Goal: Communication & Community: Answer question/provide support

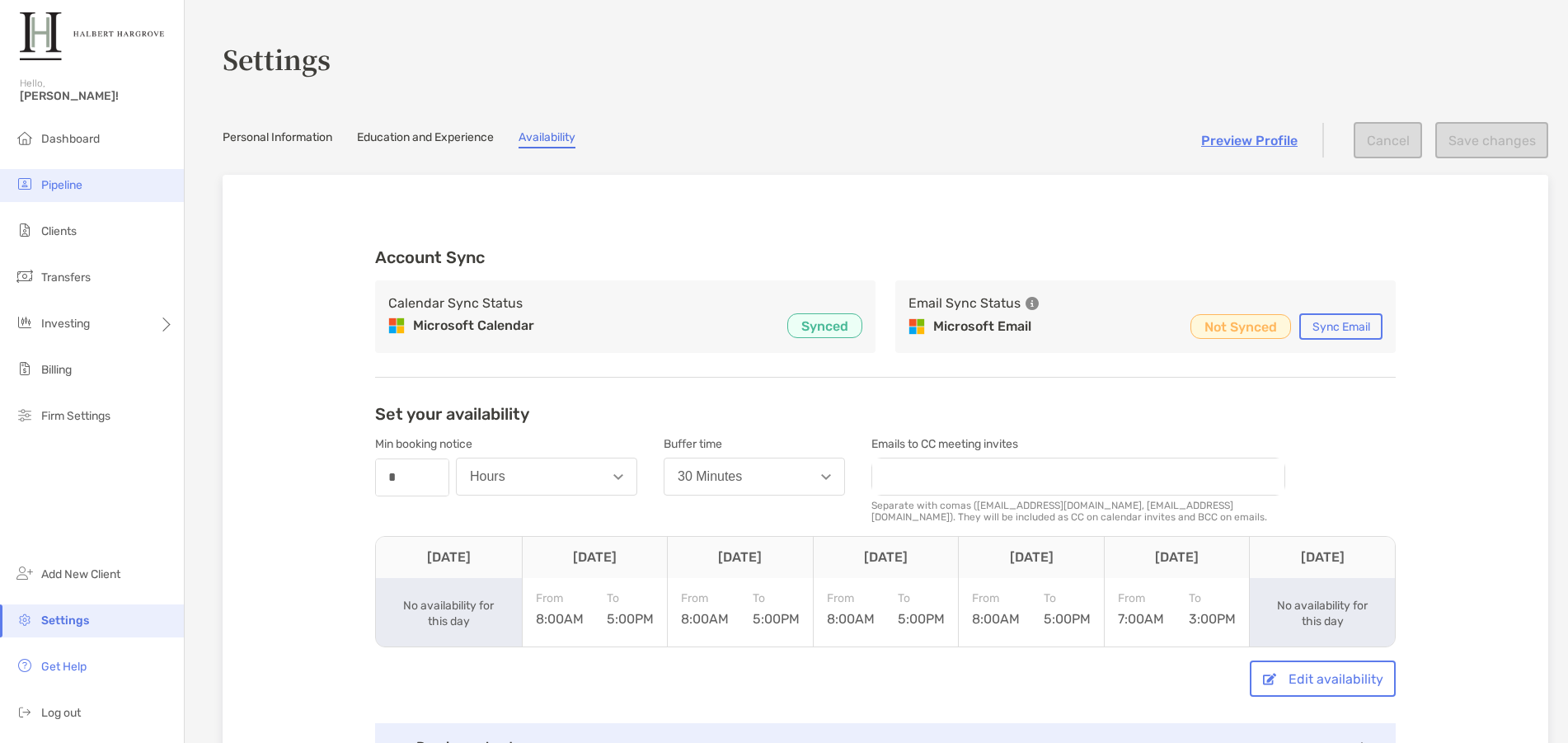
scroll to position [165, 0]
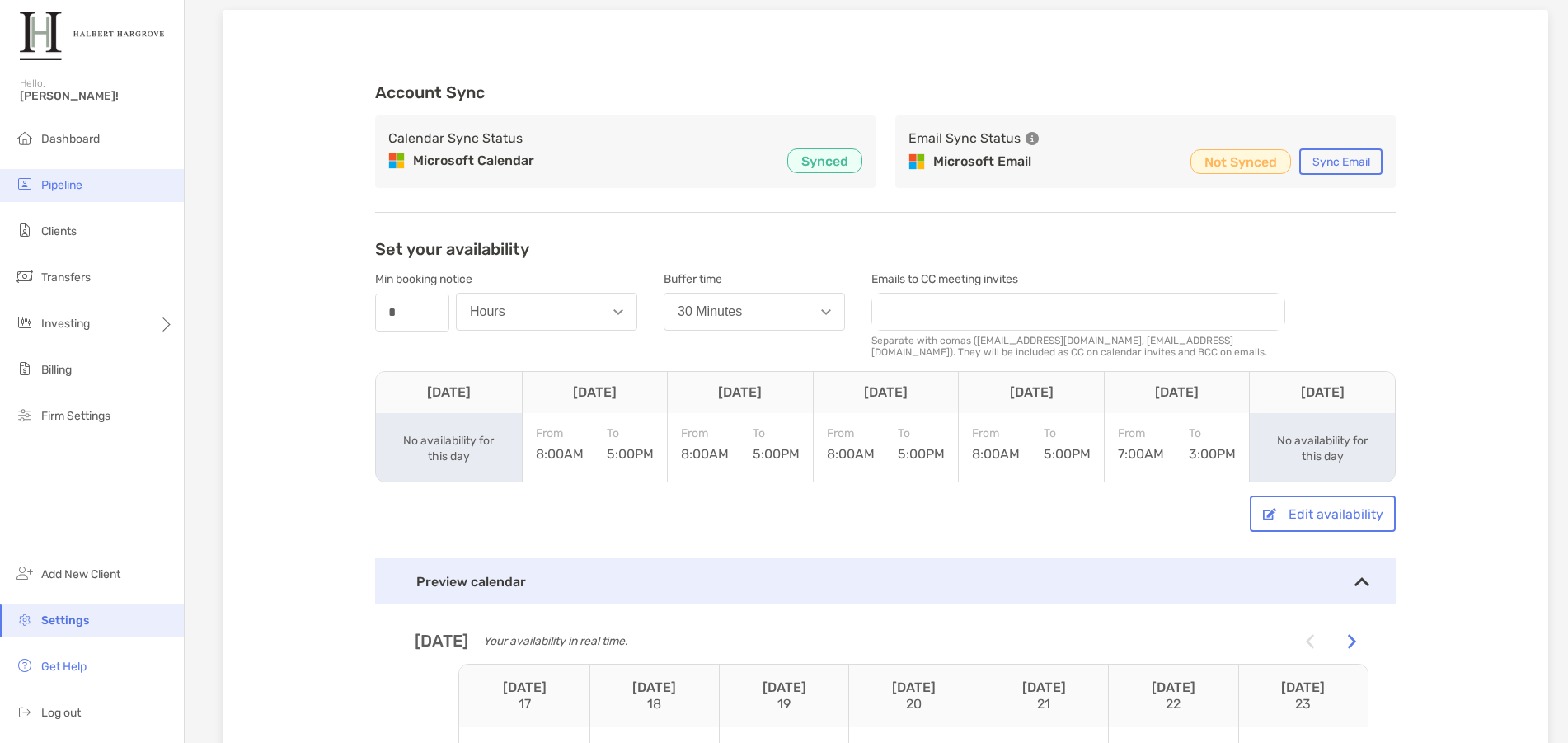
click at [67, 177] on li "Pipeline" at bounding box center [92, 186] width 184 height 33
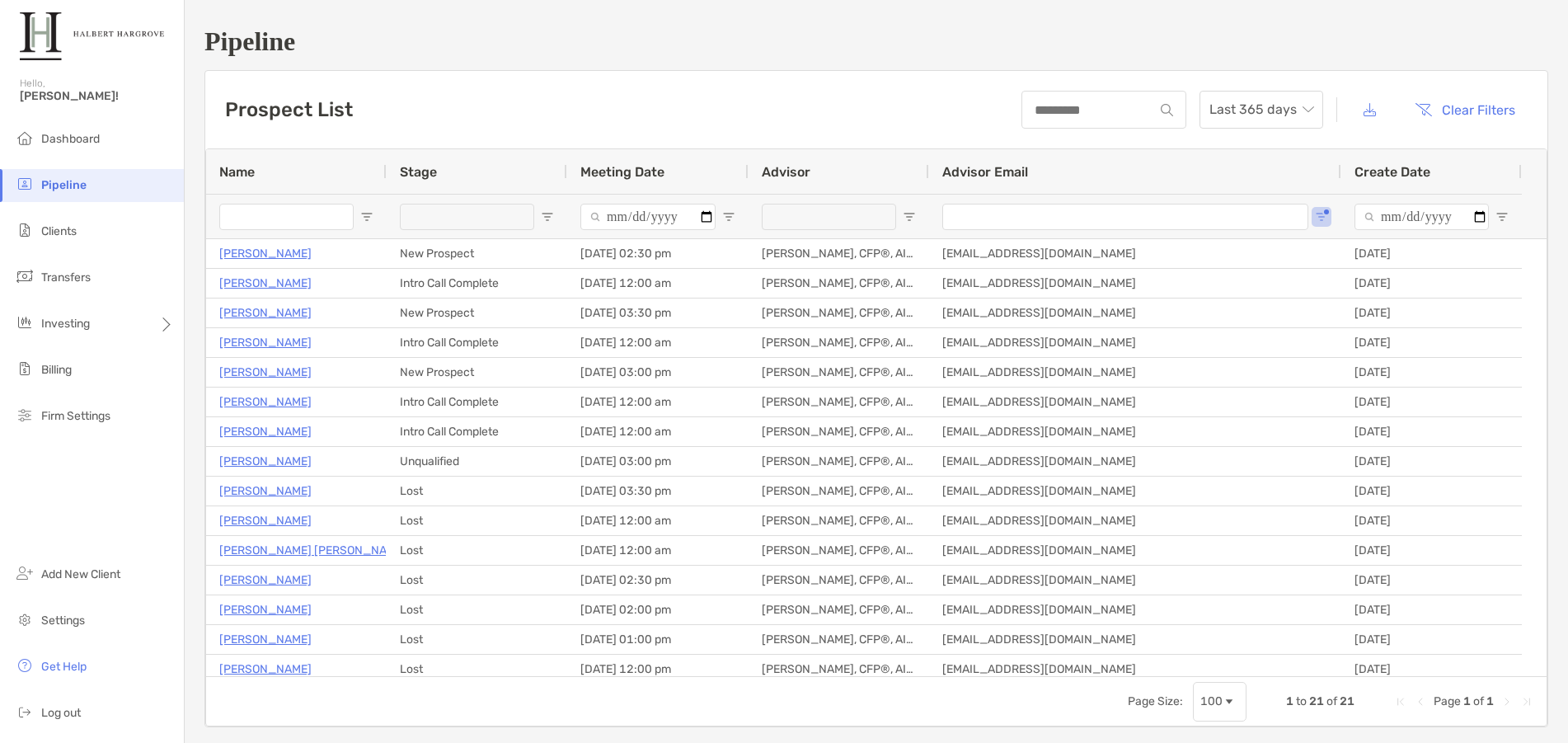
type input "**********"
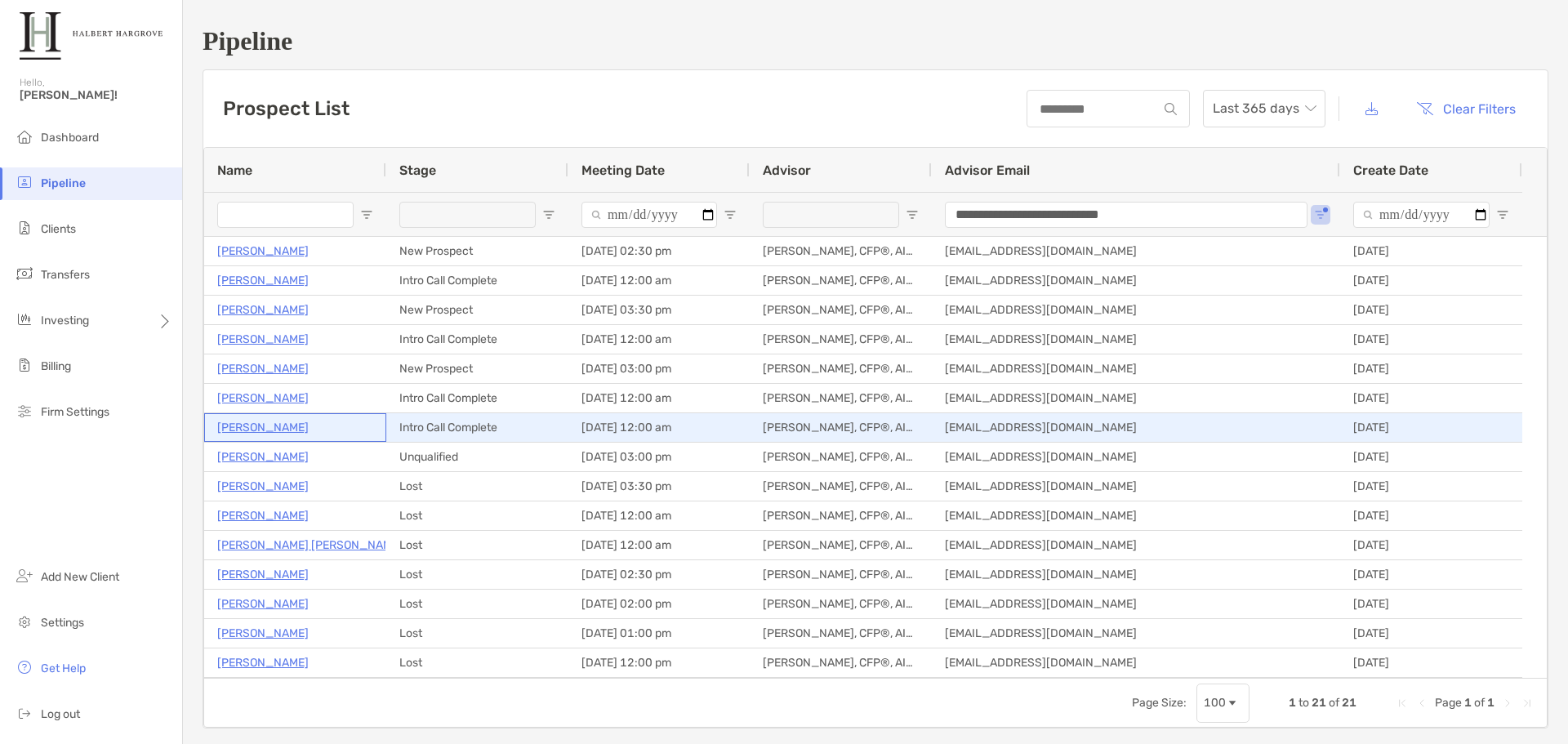
click at [279, 430] on p "Alexander Starick" at bounding box center [263, 427] width 92 height 21
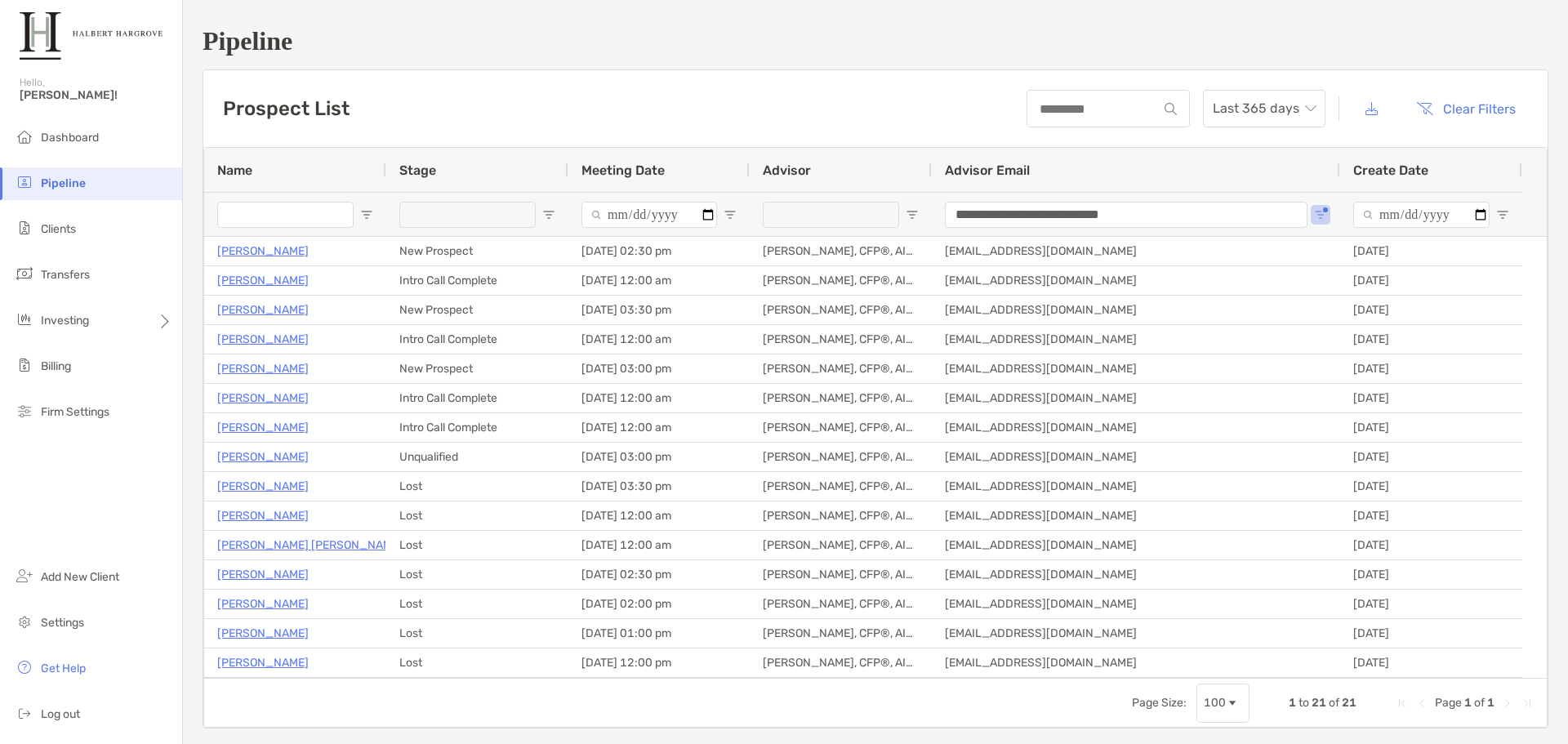
click at [477, 74] on div "Prospect List Last 365 days Clear Filters" at bounding box center [875, 108] width 1344 height 77
click at [536, 79] on div "Prospect List Last 365 days Clear Filters" at bounding box center [875, 108] width 1344 height 77
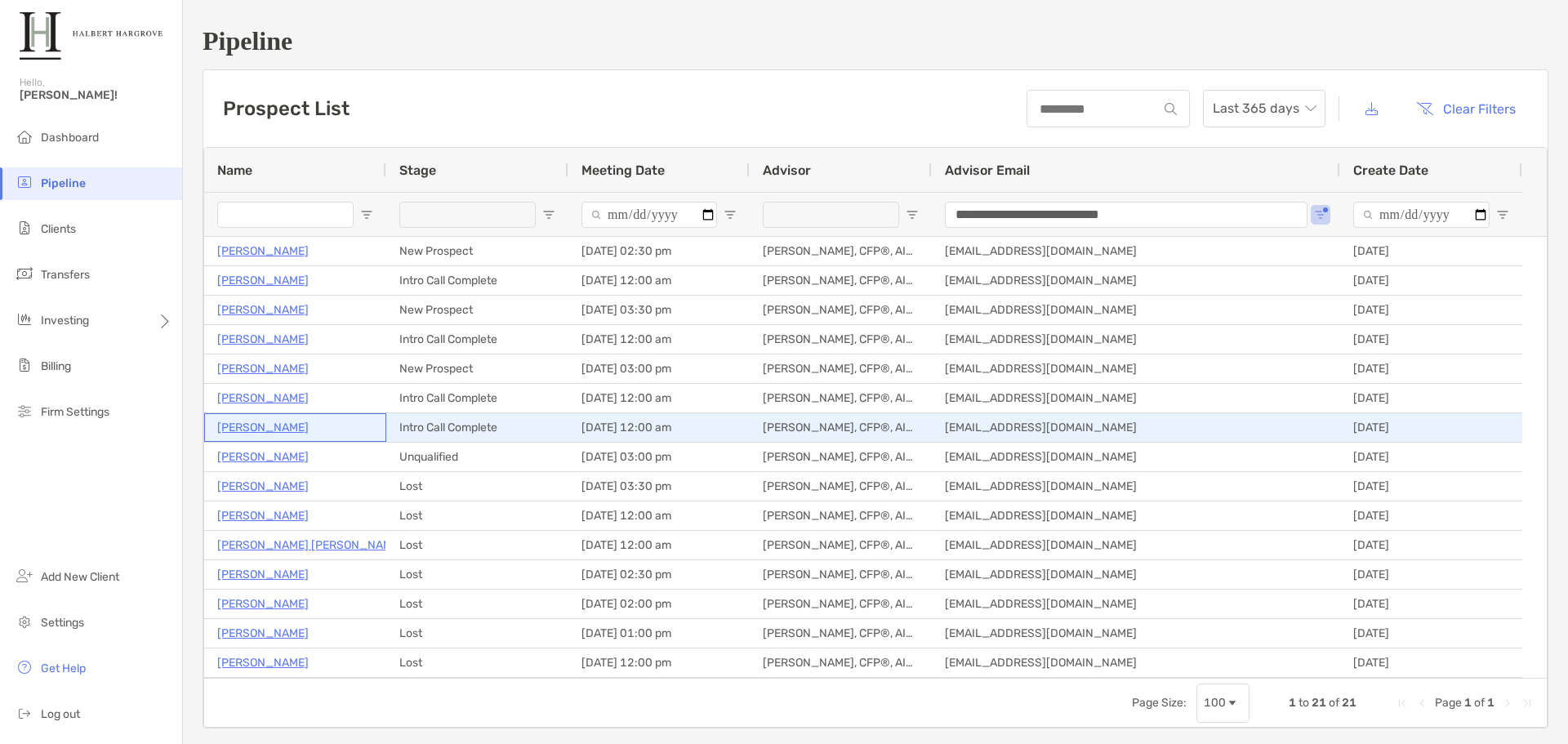
click at [298, 433] on p "[PERSON_NAME]" at bounding box center [263, 427] width 92 height 21
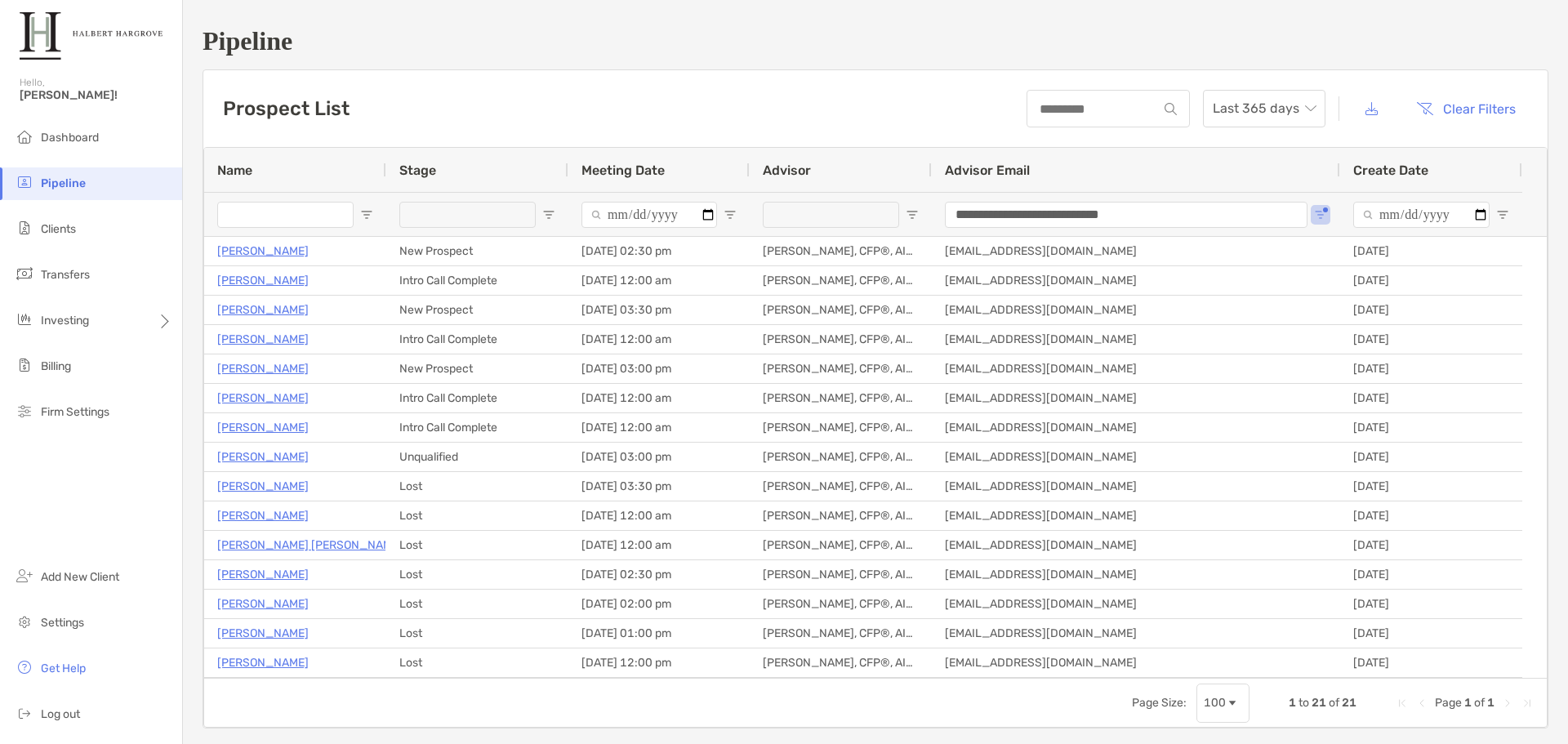
click at [569, 75] on div "Prospect List Last 365 days Clear Filters" at bounding box center [875, 108] width 1344 height 77
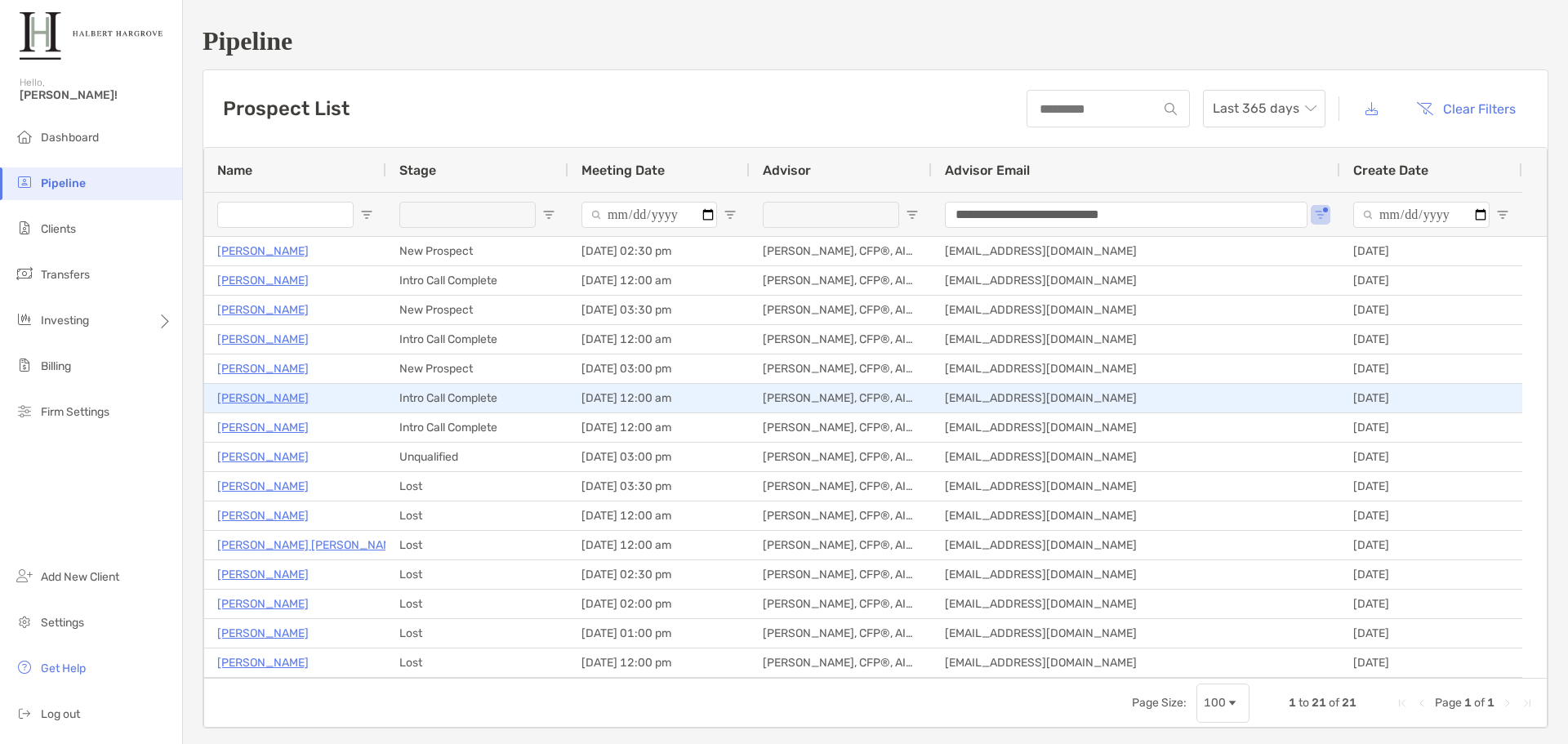
click at [269, 403] on p "Paul Ferro" at bounding box center [263, 398] width 92 height 21
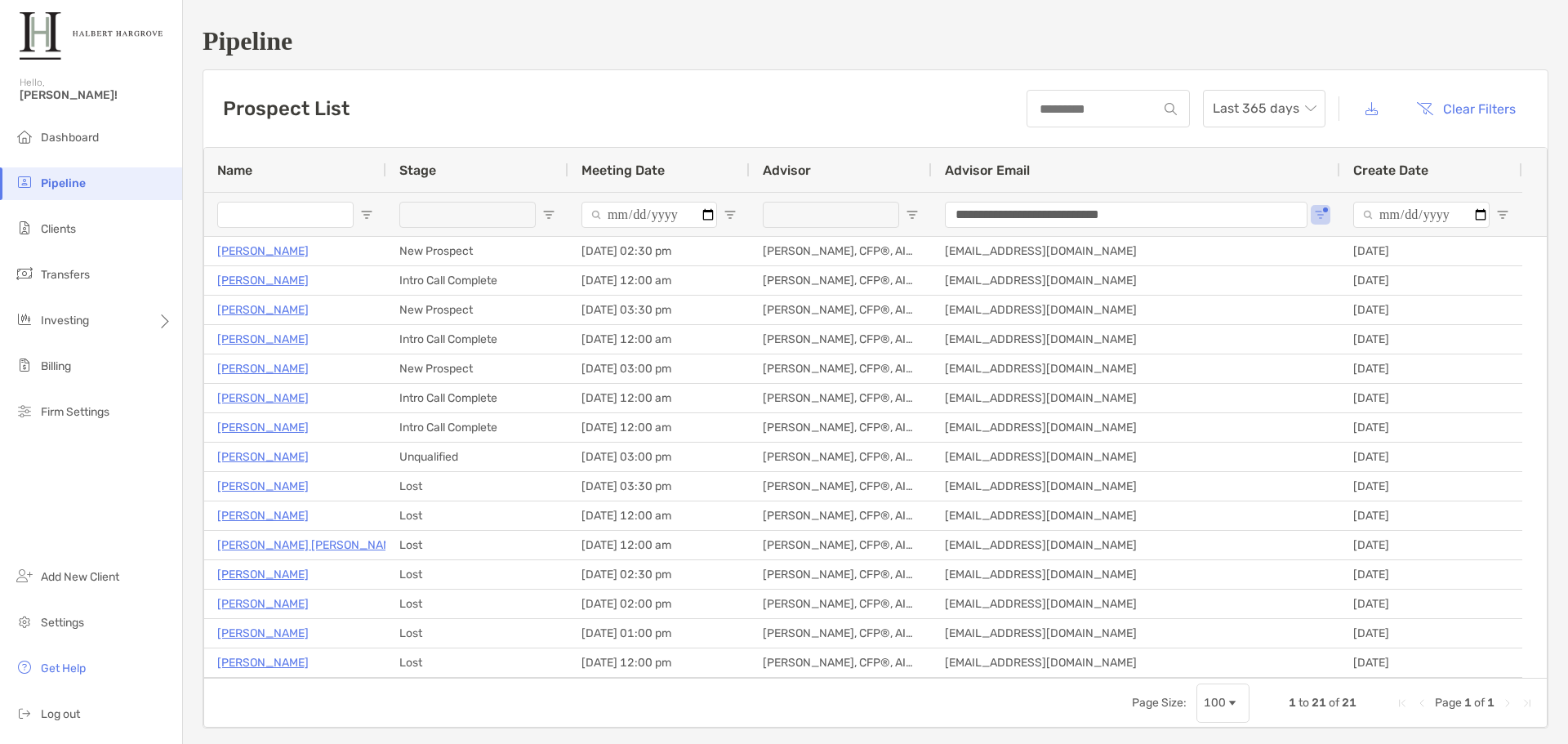
click at [467, 96] on div "Prospect List Last 365 days Clear Filters" at bounding box center [875, 108] width 1344 height 77
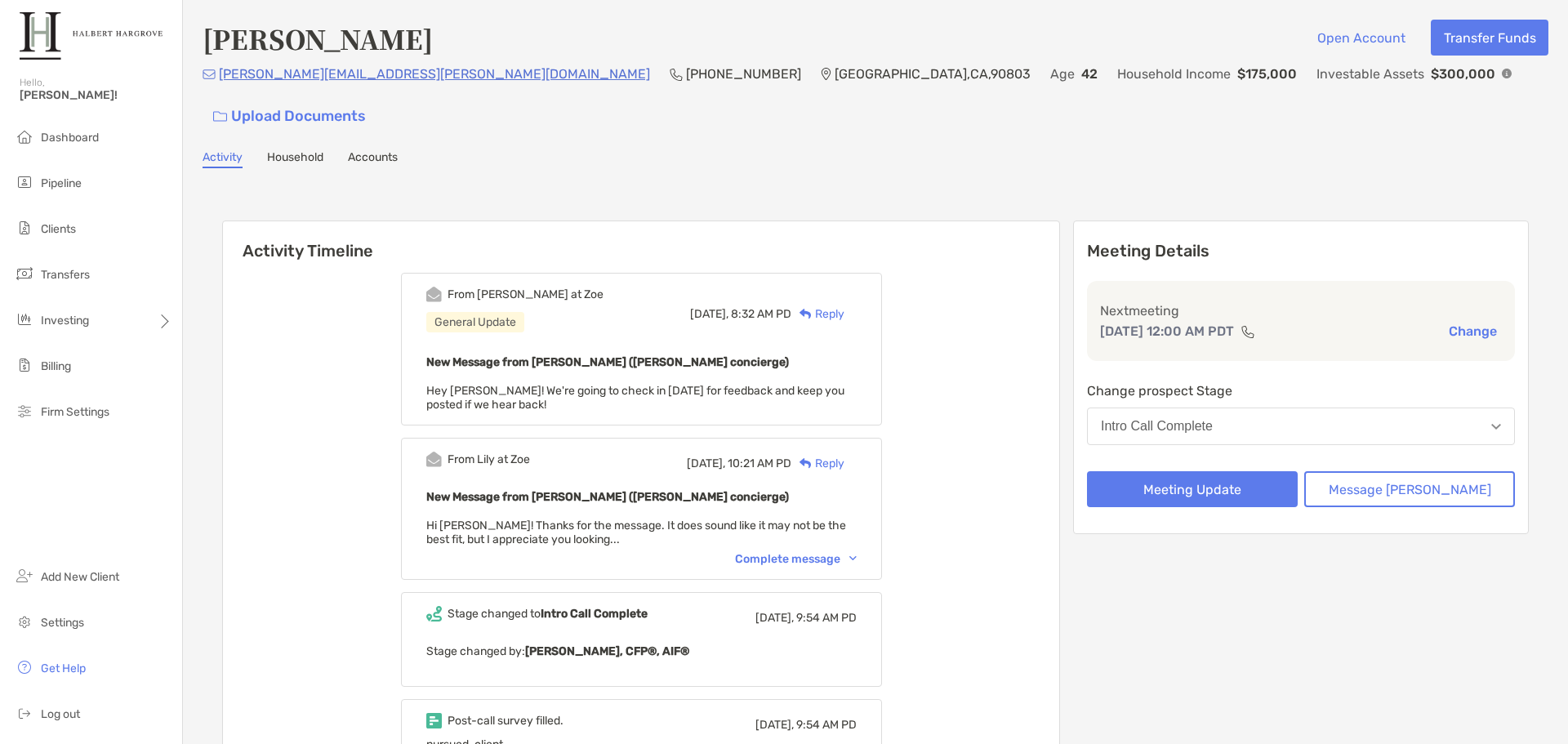
click at [845, 306] on div "Reply" at bounding box center [817, 314] width 53 height 17
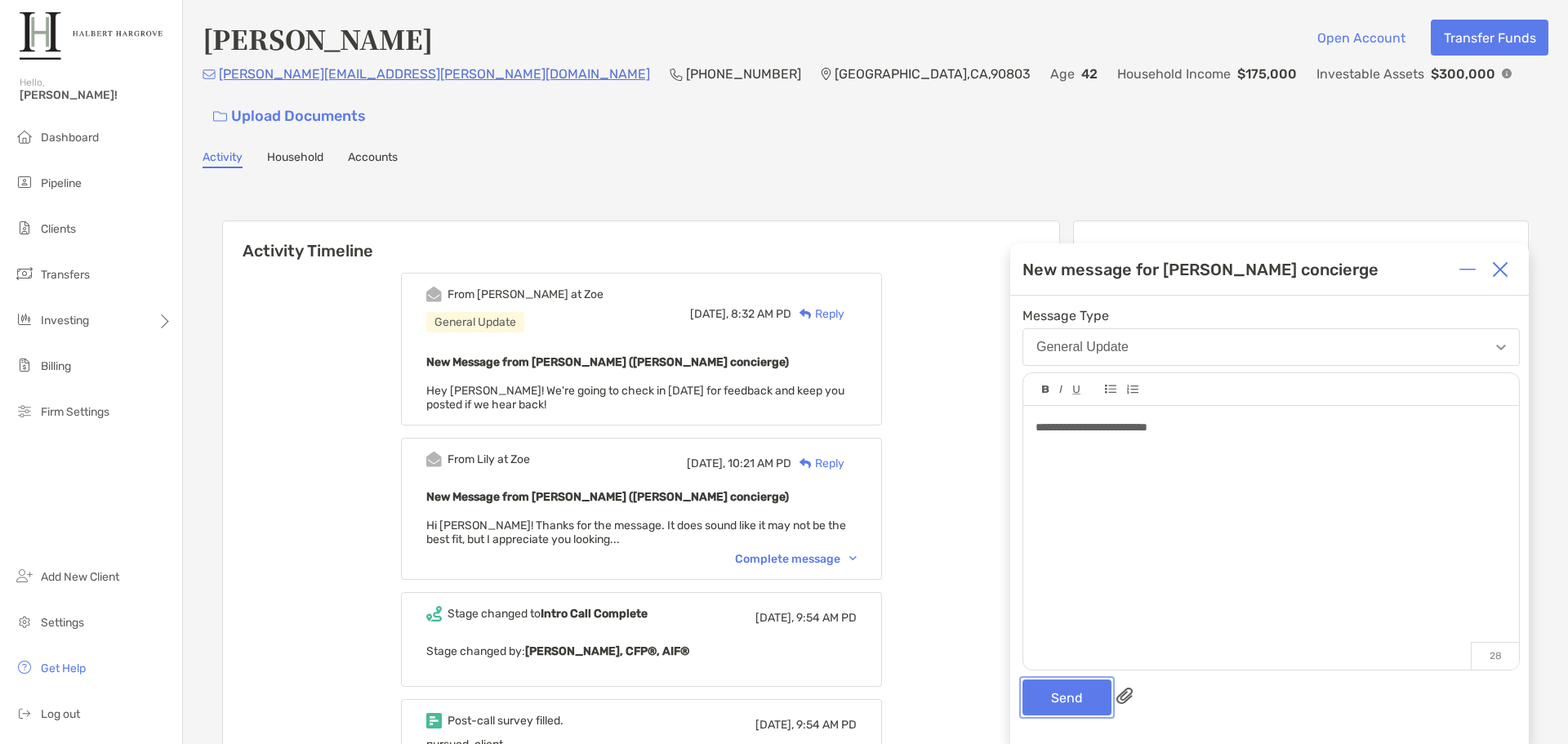
click at [1085, 704] on button "Send" at bounding box center [1067, 697] width 89 height 36
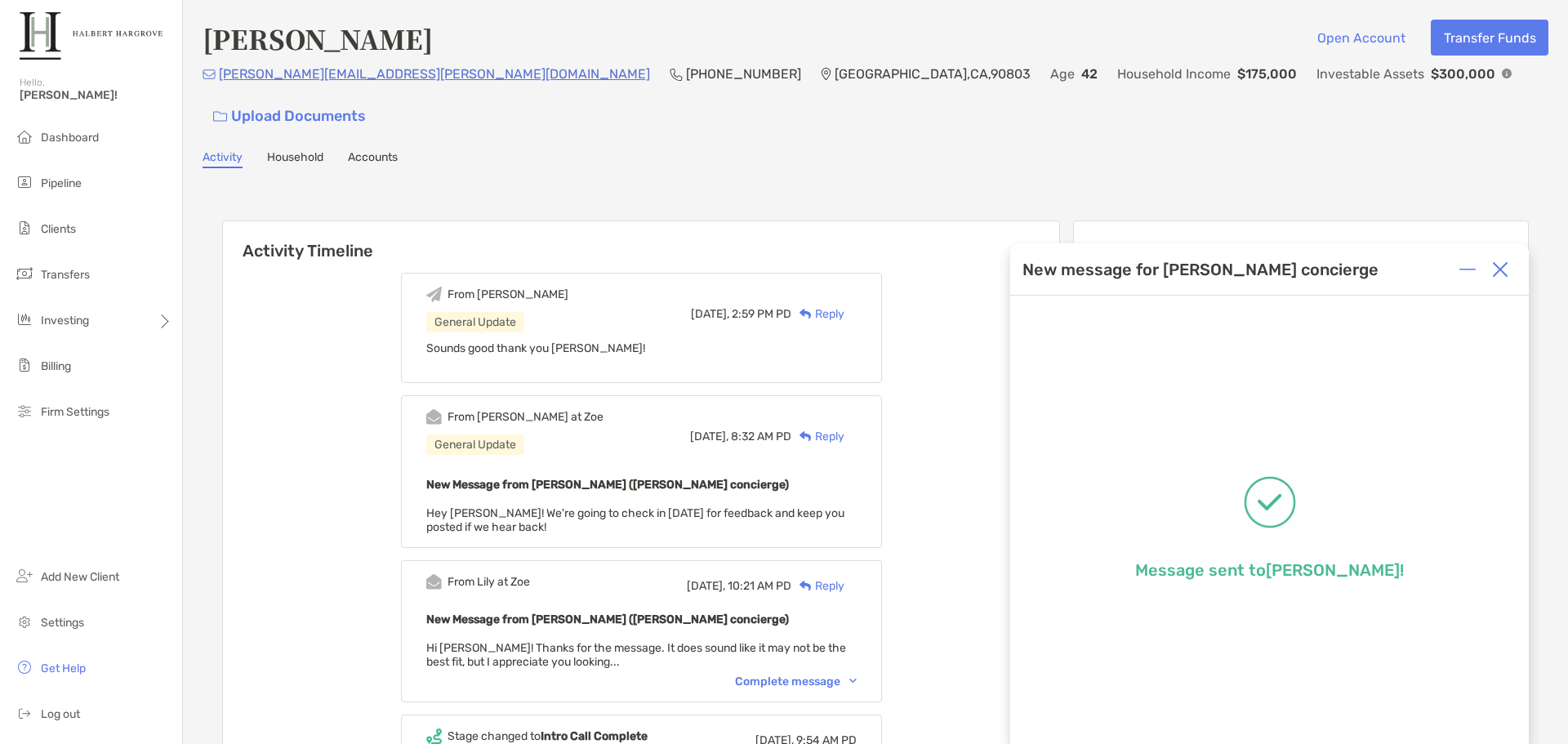
click at [482, 184] on div "Activity Timeline From Jake General Update Today, 2:59 PM PD Reply Sounds good …" at bounding box center [875, 683] width 1346 height 997
click at [1507, 271] on img at bounding box center [1500, 269] width 17 height 17
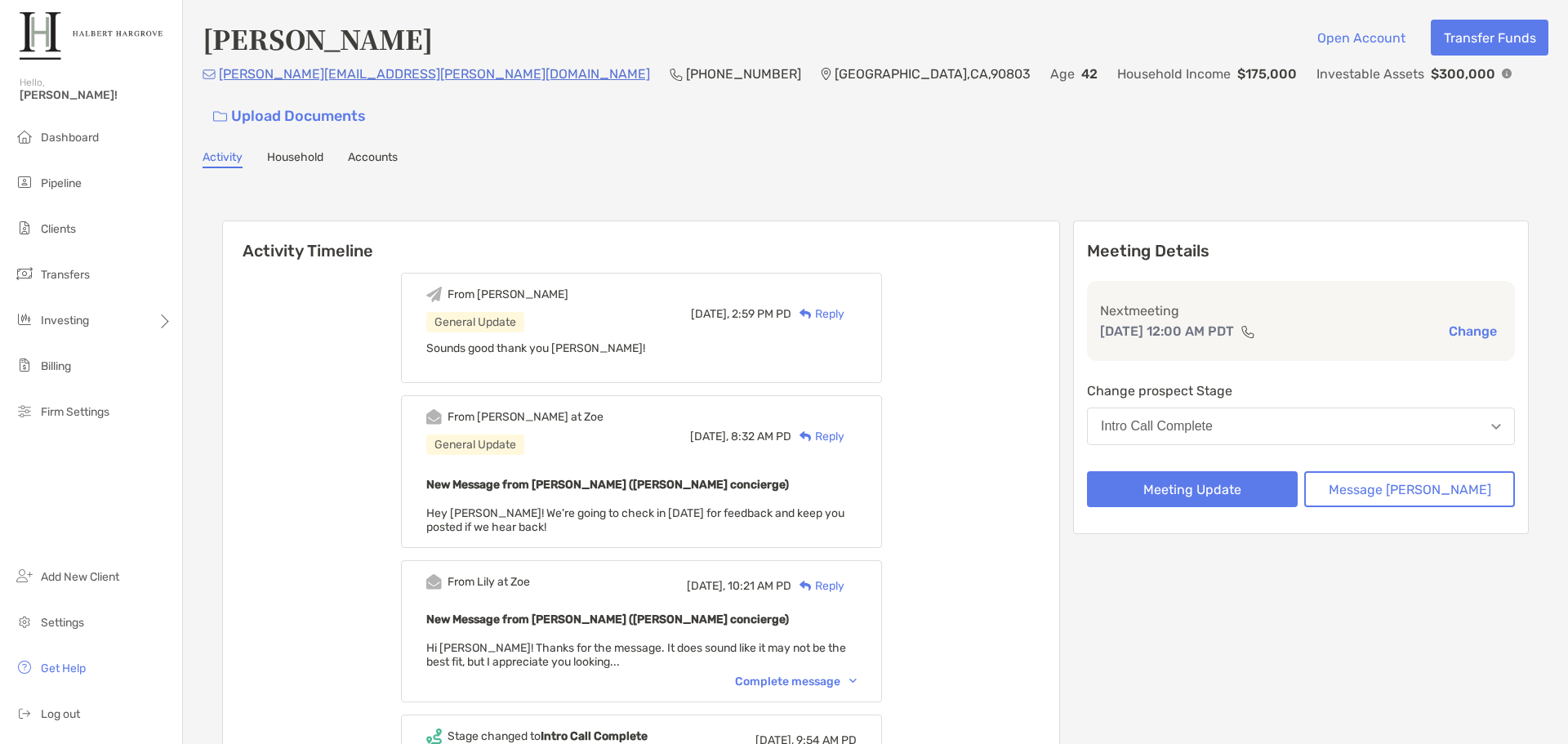
click at [1317, 83] on div "Investable Assets $300,000" at bounding box center [1414, 74] width 195 height 21
click at [1502, 79] on img at bounding box center [1507, 74] width 10 height 10
click at [441, 204] on div "Activity Timeline From Jake General Update Today, 2:59 PM PD Reply Sounds good …" at bounding box center [875, 683] width 1307 height 958
click at [840, 222] on h6 "Activity Timeline" at bounding box center [641, 241] width 836 height 39
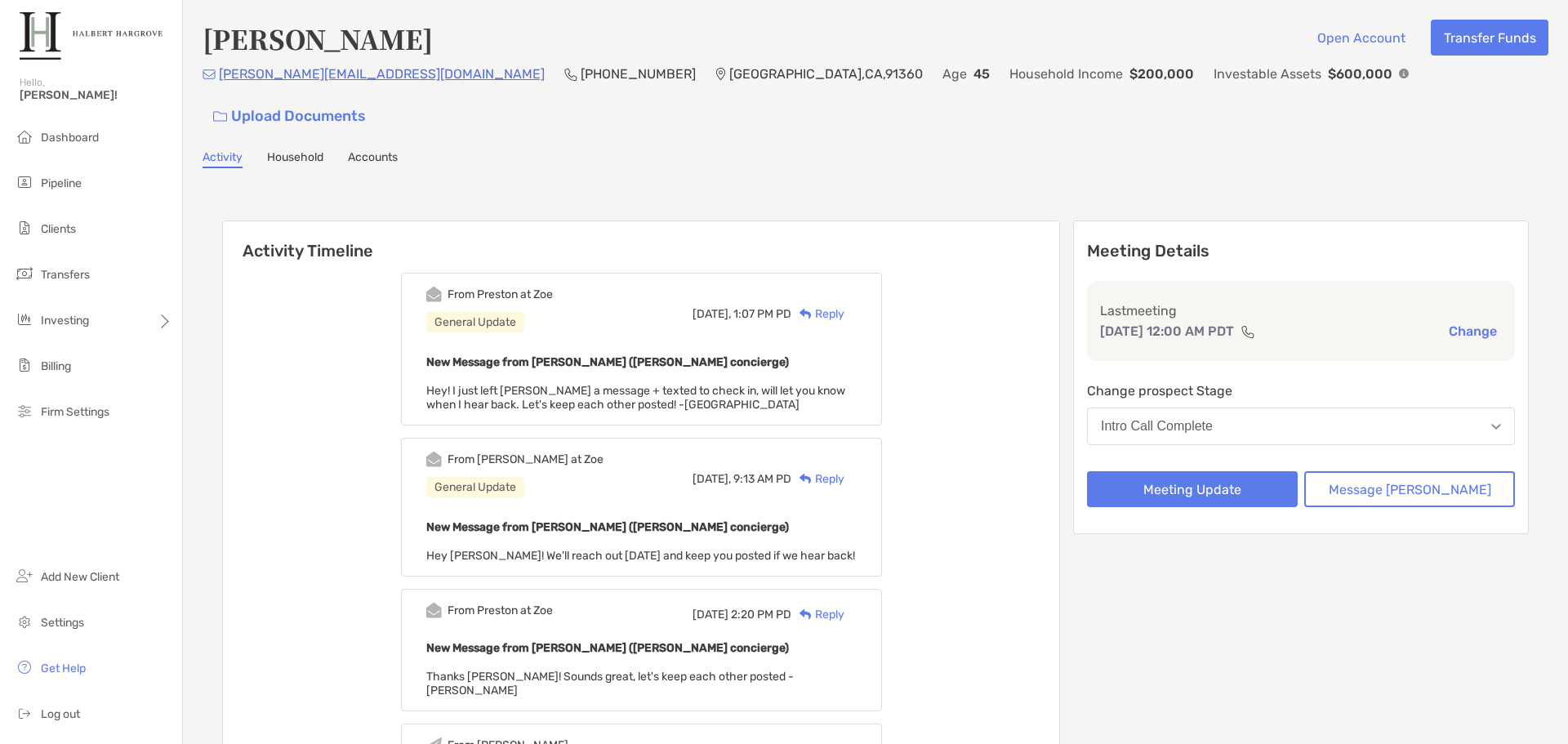
click at [812, 309] on img at bounding box center [805, 314] width 12 height 11
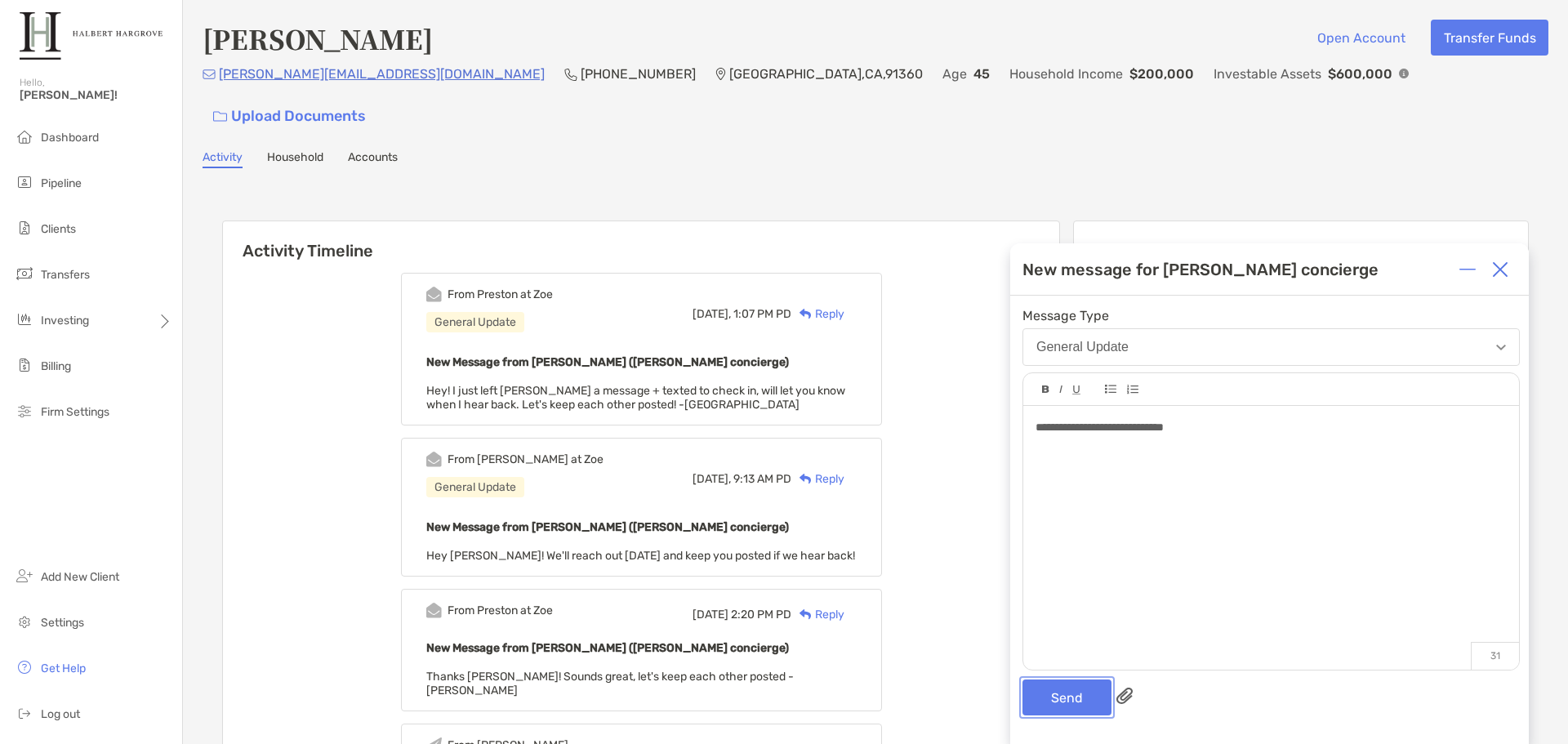
click at [1099, 709] on button "Send" at bounding box center [1067, 697] width 89 height 36
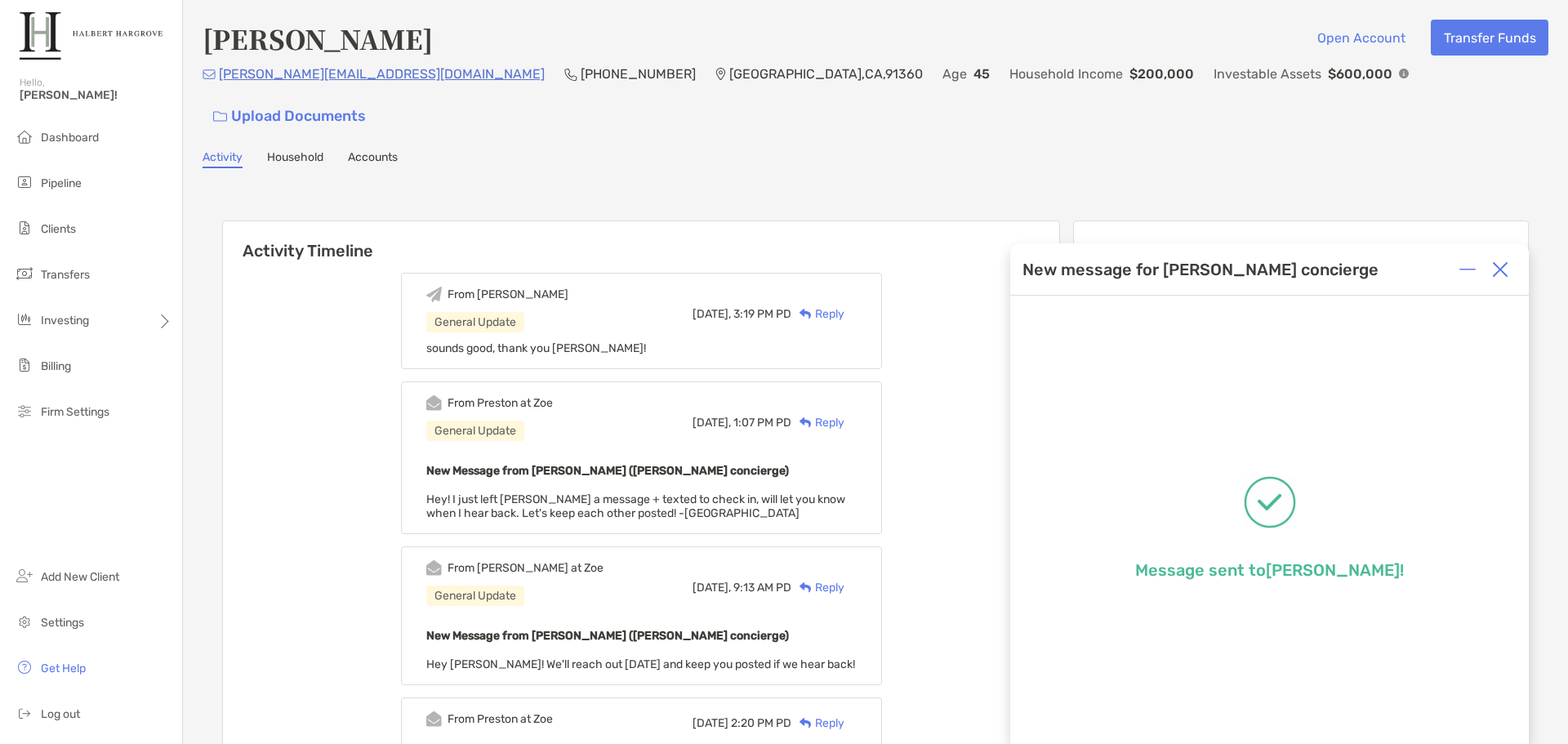
click at [538, 150] on div "Activity Household Accounts" at bounding box center [875, 160] width 1346 height 18
